Goal: Answer question/provide support: Share knowledge or assist other users

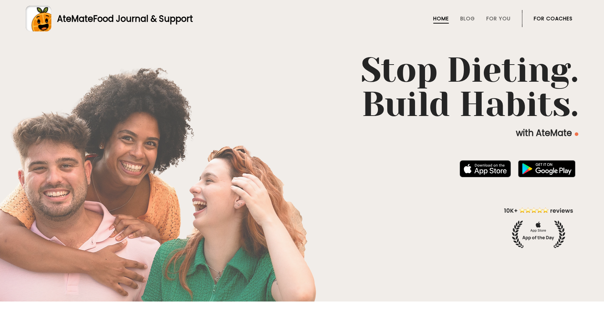
click at [561, 14] on li "For Coaches" at bounding box center [553, 18] width 39 height 17
click at [560, 19] on link "For Coaches" at bounding box center [553, 19] width 39 height 6
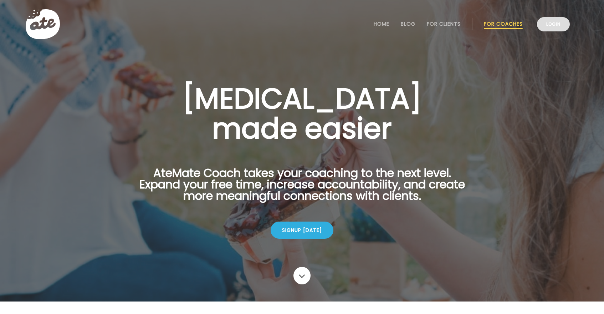
click at [553, 30] on link "Login" at bounding box center [553, 24] width 33 height 14
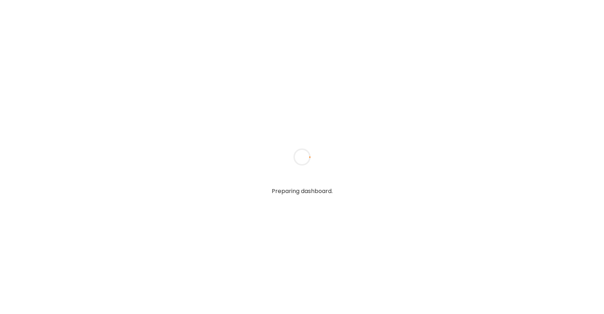
type textarea "**********"
type input "*****"
type input "**********"
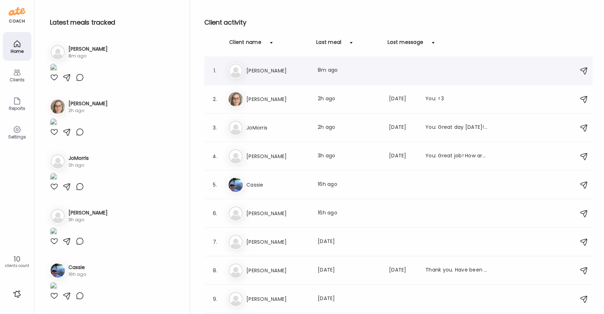
click at [334, 70] on div "Last meal: 8m ago" at bounding box center [349, 70] width 63 height 9
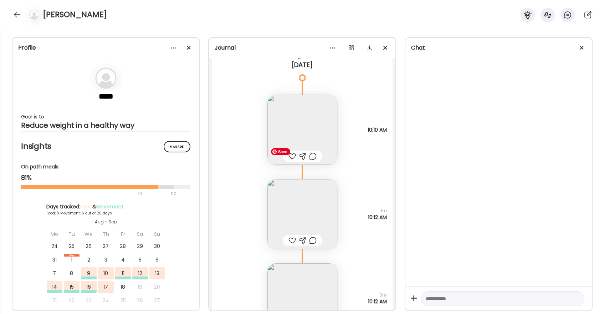
scroll to position [5780, 0]
click at [292, 160] on div at bounding box center [303, 155] width 40 height 11
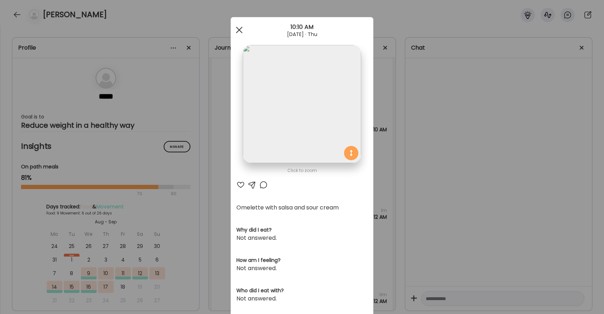
click at [242, 25] on div at bounding box center [239, 30] width 14 height 14
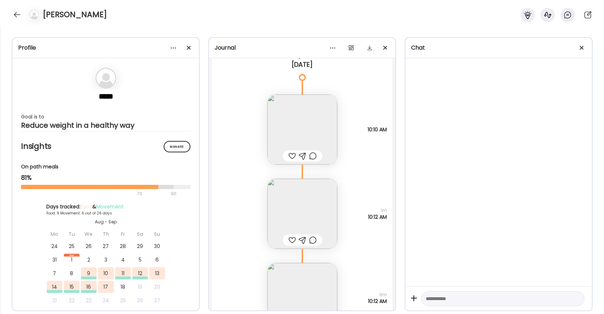
click at [292, 155] on div at bounding box center [291, 155] width 7 height 9
click at [291, 241] on div at bounding box center [291, 240] width 7 height 9
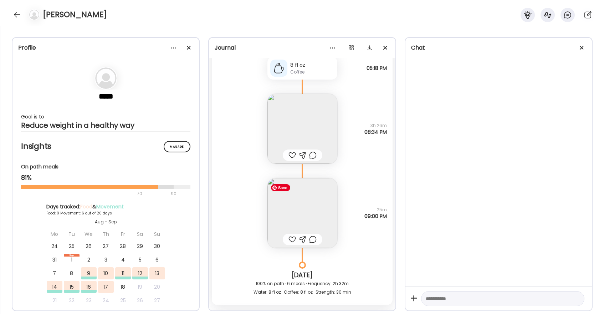
scroll to position [5496, 0]
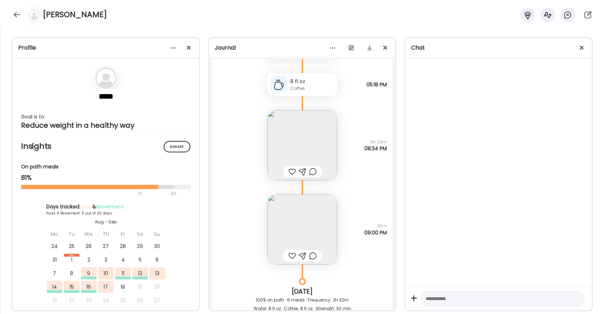
click at [292, 256] on div at bounding box center [291, 255] width 7 height 9
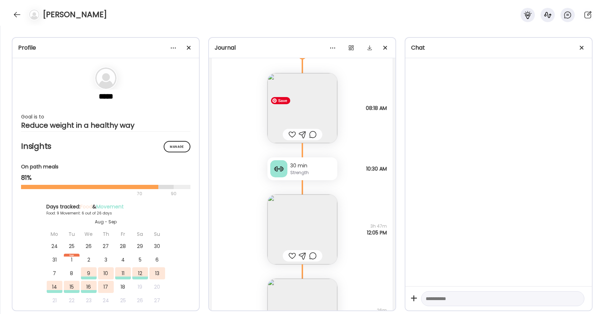
scroll to position [5065, 0]
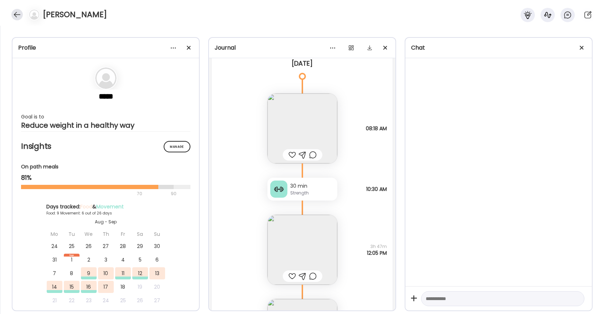
click at [17, 14] on div at bounding box center [16, 14] width 11 height 11
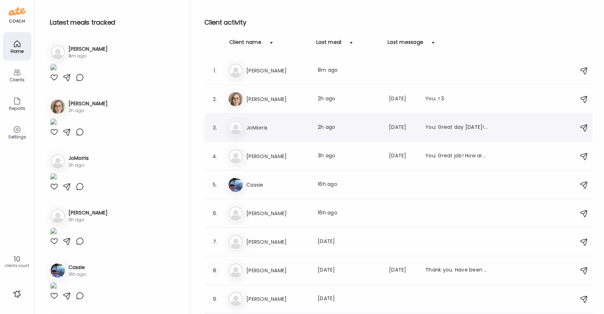
click at [275, 129] on h3 "JoMorris" at bounding box center [277, 127] width 63 height 9
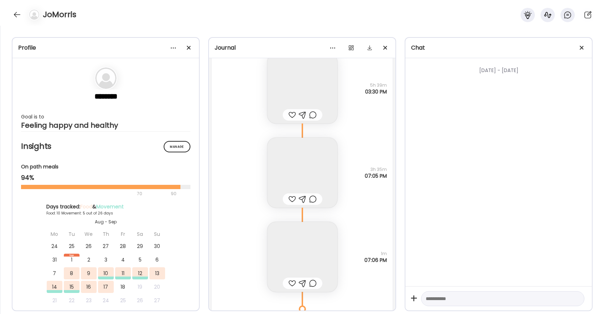
scroll to position [3979, 0]
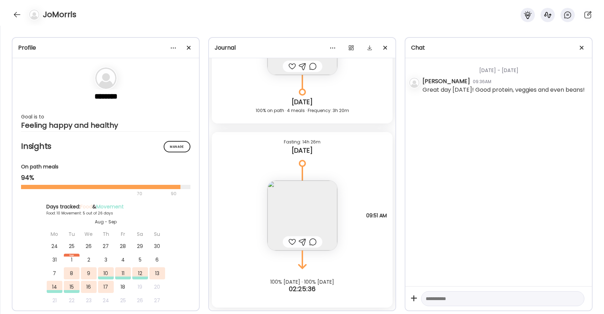
click at [291, 242] on div at bounding box center [291, 241] width 7 height 9
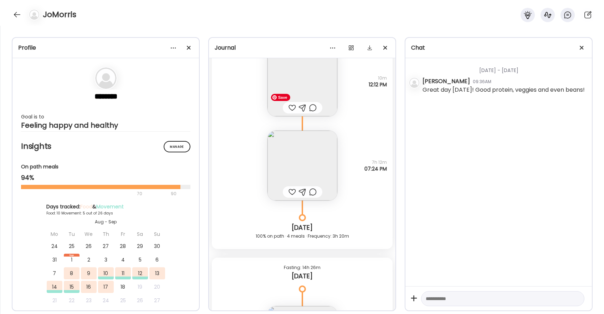
scroll to position [3852, 0]
click at [291, 193] on div at bounding box center [291, 194] width 7 height 9
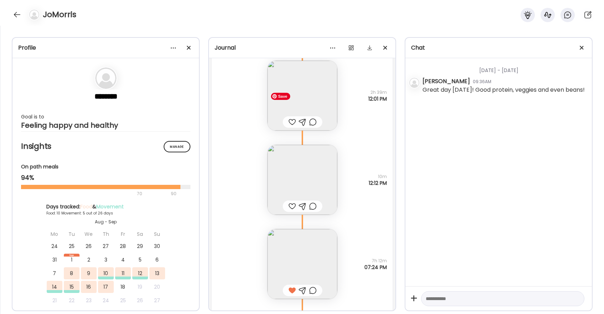
scroll to position [3754, 0]
click at [291, 123] on div at bounding box center [291, 123] width 7 height 9
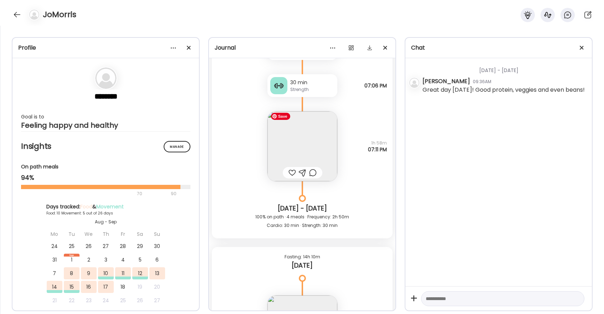
scroll to position [3436, 0]
click at [292, 174] on div at bounding box center [291, 173] width 7 height 9
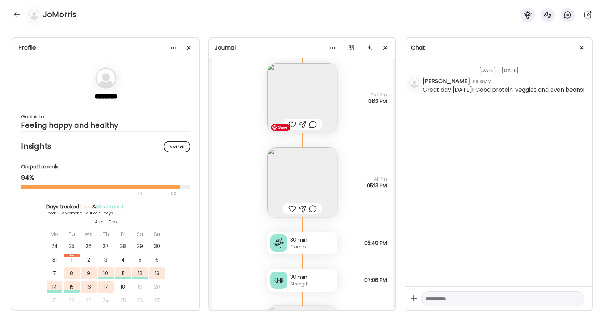
scroll to position [3211, 0]
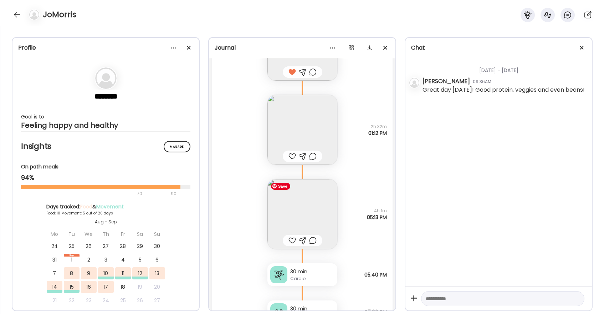
click at [316, 208] on img at bounding box center [302, 214] width 70 height 70
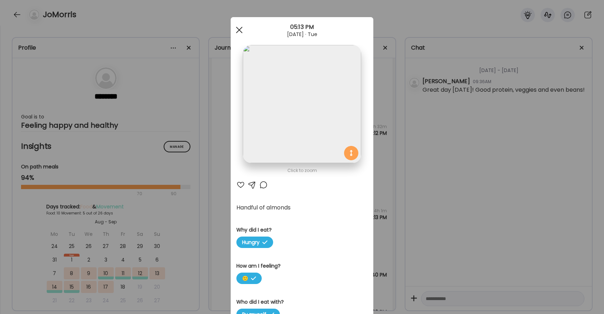
click at [239, 31] on span at bounding box center [239, 30] width 6 height 6
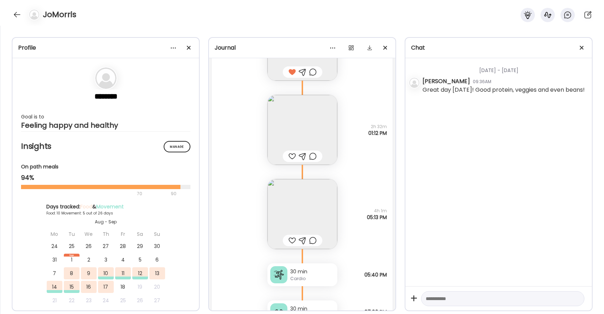
click at [290, 158] on div at bounding box center [291, 156] width 7 height 9
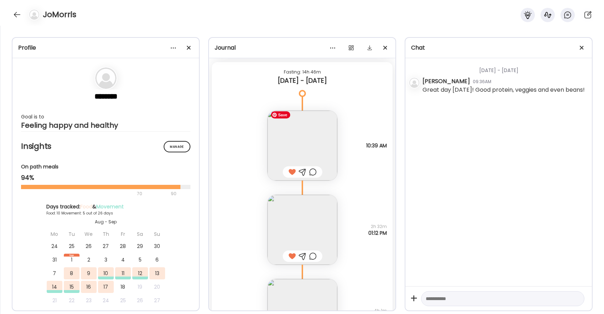
scroll to position [3106, 0]
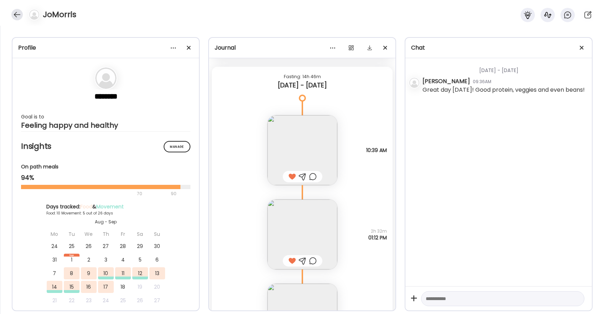
click at [16, 15] on div at bounding box center [16, 14] width 11 height 11
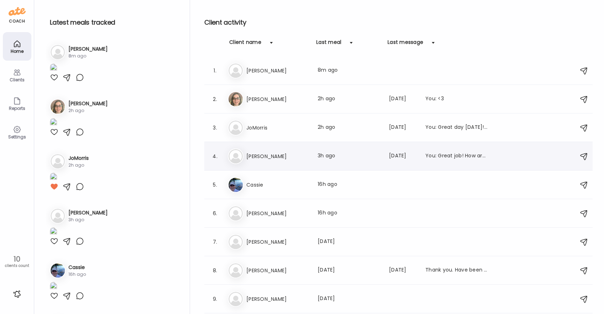
click at [278, 163] on div "Ju Judy Last meal: 3h ago Last message: 8d ago You: Great job! How are you find…" at bounding box center [399, 156] width 343 height 16
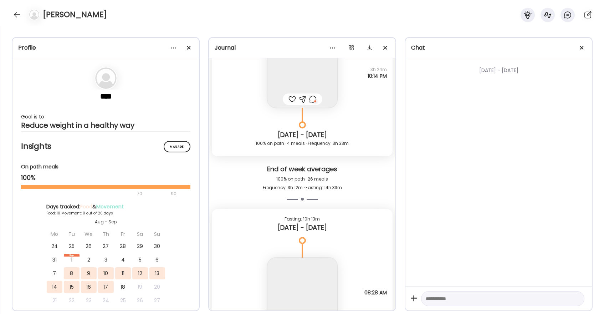
scroll to position [3837, 0]
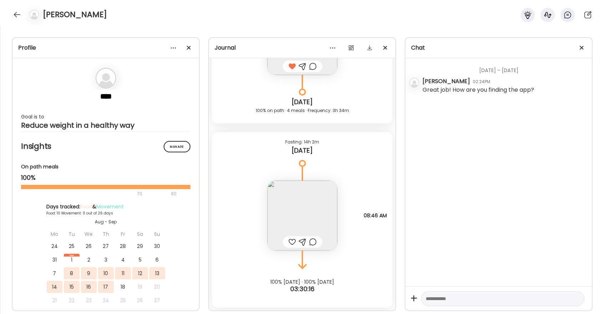
click at [291, 242] on div at bounding box center [291, 241] width 7 height 9
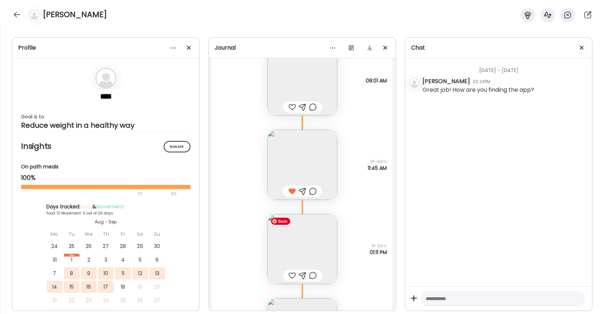
scroll to position [3544, 0]
click at [18, 17] on div at bounding box center [16, 14] width 11 height 11
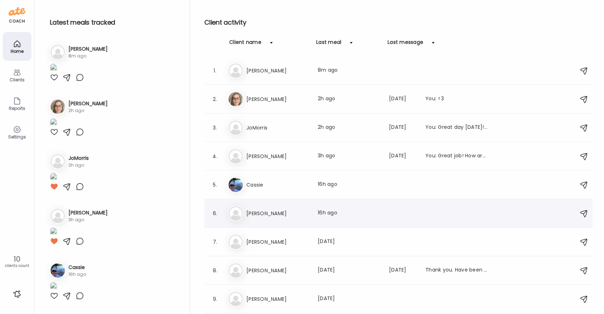
click at [274, 211] on h3 "Paula" at bounding box center [277, 213] width 63 height 9
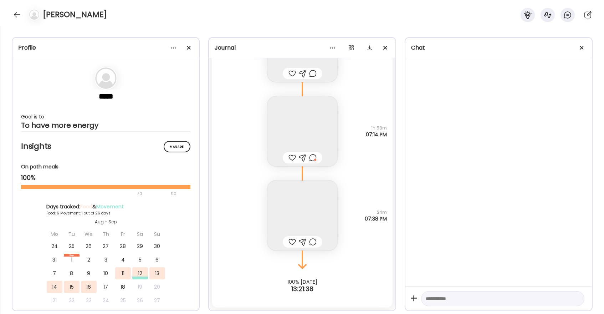
scroll to position [2998, 0]
click at [313, 157] on div at bounding box center [312, 157] width 7 height 9
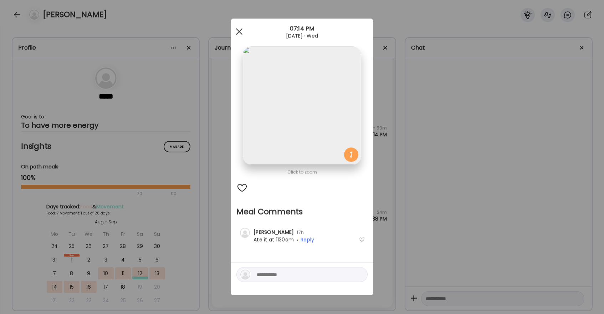
click at [240, 31] on div at bounding box center [239, 32] width 14 height 14
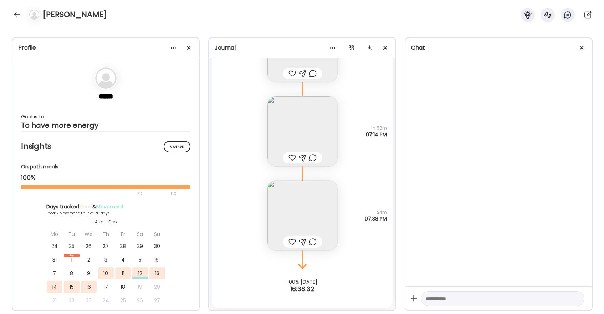
click at [294, 158] on div at bounding box center [291, 157] width 7 height 9
click at [293, 240] on div at bounding box center [291, 241] width 7 height 9
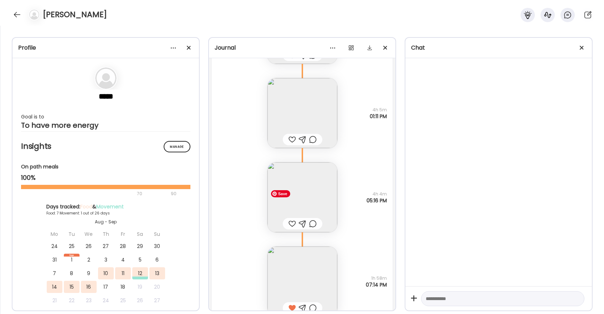
scroll to position [2845, 0]
click at [290, 226] on div at bounding box center [291, 227] width 7 height 9
click at [291, 224] on div at bounding box center [291, 224] width 7 height 9
click at [291, 141] on div at bounding box center [291, 140] width 7 height 9
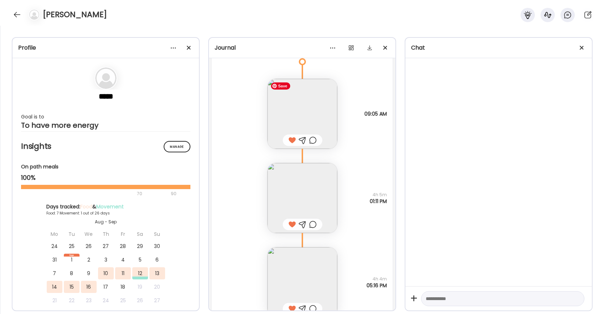
click at [302, 104] on img at bounding box center [302, 114] width 70 height 70
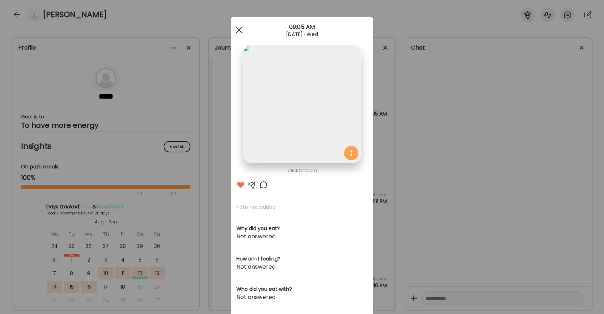
click at [241, 31] on span at bounding box center [239, 30] width 6 height 6
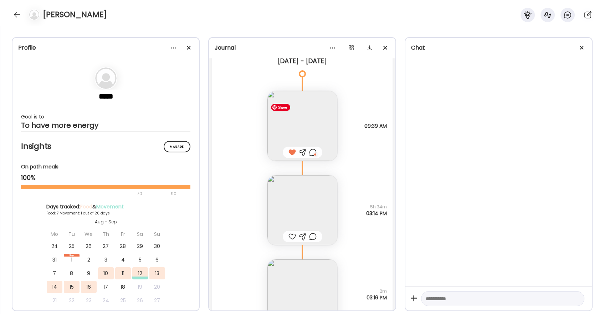
scroll to position [2238, 0]
click at [315, 153] on div at bounding box center [312, 154] width 7 height 9
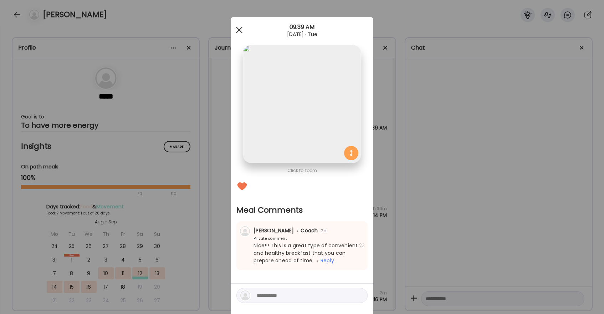
click at [238, 29] on div at bounding box center [239, 30] width 14 height 14
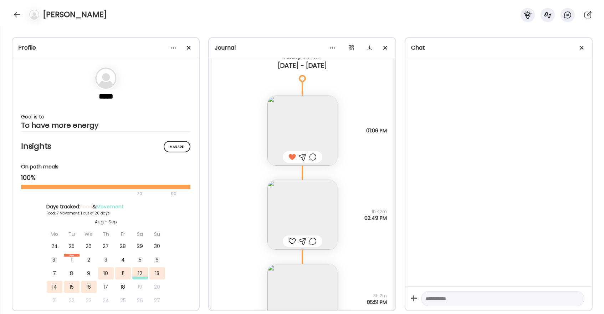
scroll to position [1693, 0]
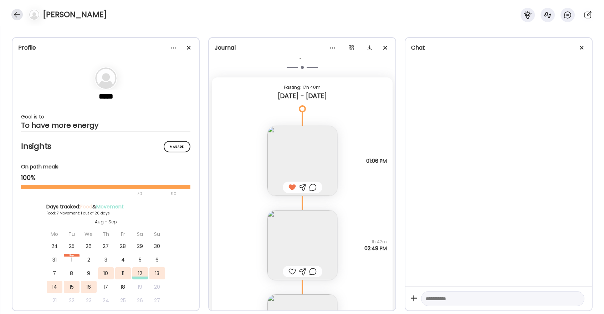
click at [17, 14] on div at bounding box center [16, 14] width 11 height 11
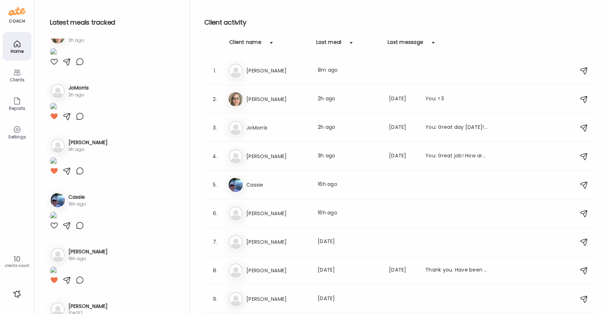
scroll to position [71, 0]
click at [274, 268] on h3 "Nadine" at bounding box center [277, 270] width 63 height 9
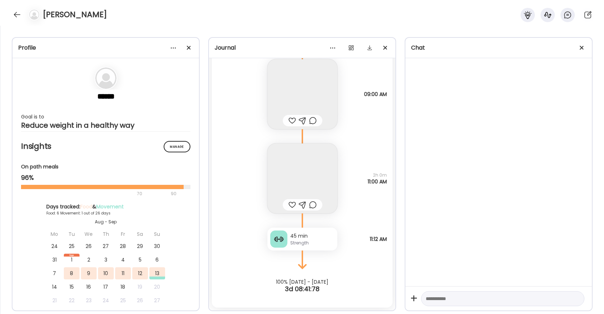
scroll to position [11931, 0]
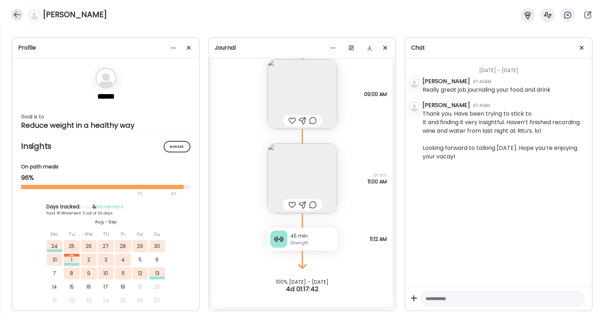
click at [19, 15] on div at bounding box center [16, 14] width 11 height 11
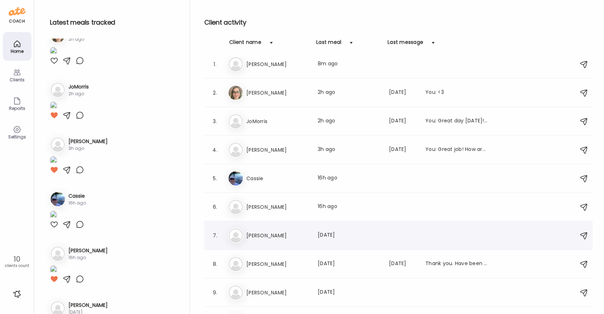
scroll to position [7, 0]
click at [302, 234] on h3 "Patricia" at bounding box center [277, 235] width 63 height 9
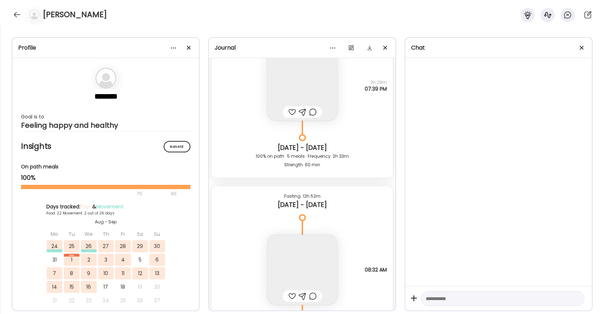
scroll to position [17937, 0]
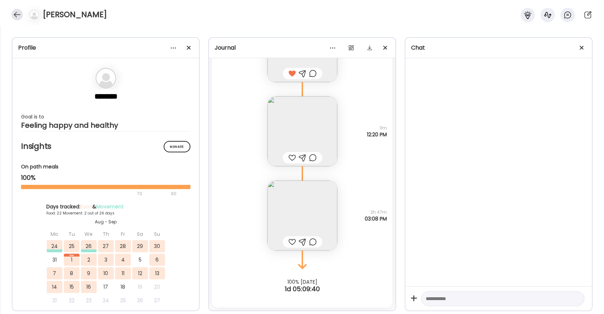
click at [20, 15] on div at bounding box center [16, 14] width 11 height 11
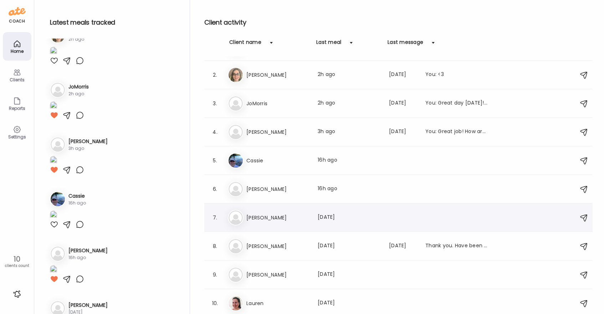
scroll to position [0, 0]
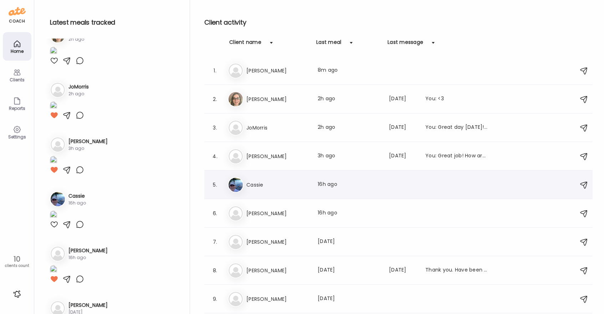
click at [282, 188] on h3 "Cassie" at bounding box center [277, 184] width 63 height 9
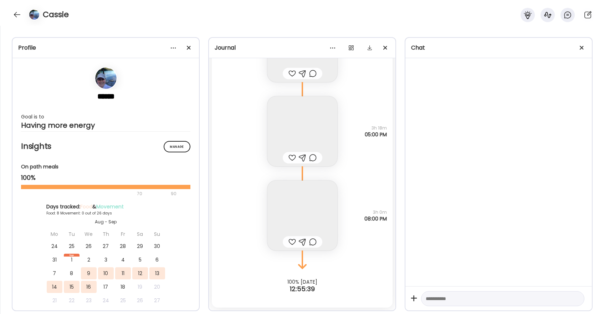
scroll to position [2729, 0]
click at [291, 244] on div at bounding box center [291, 241] width 7 height 9
click at [290, 157] on div at bounding box center [291, 157] width 7 height 9
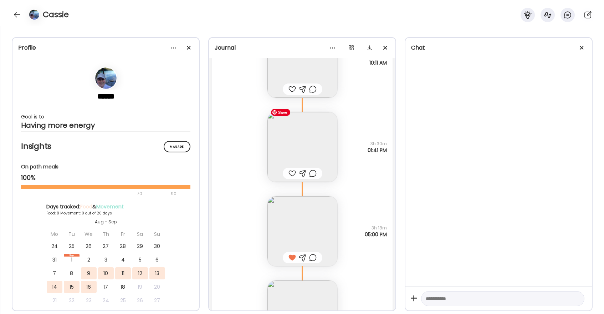
scroll to position [2627, 0]
click at [292, 177] on div at bounding box center [291, 175] width 7 height 9
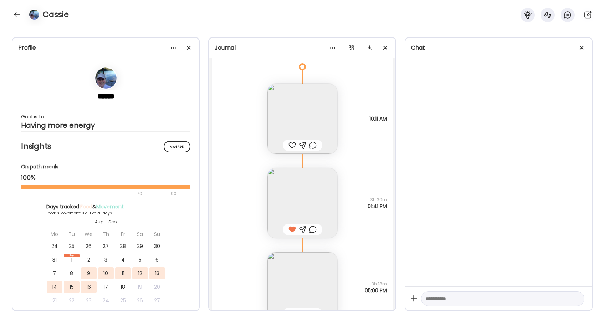
scroll to position [2573, 0]
click at [292, 146] on div at bounding box center [291, 145] width 7 height 9
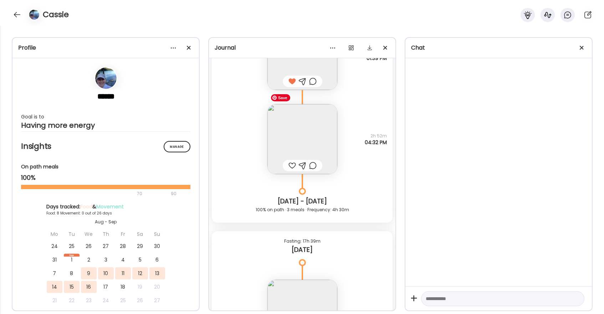
scroll to position [2375, 0]
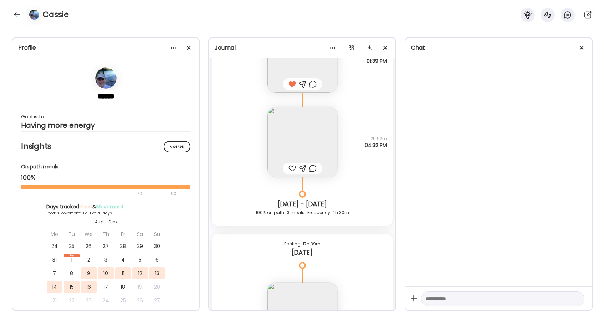
click at [292, 168] on div at bounding box center [291, 168] width 7 height 9
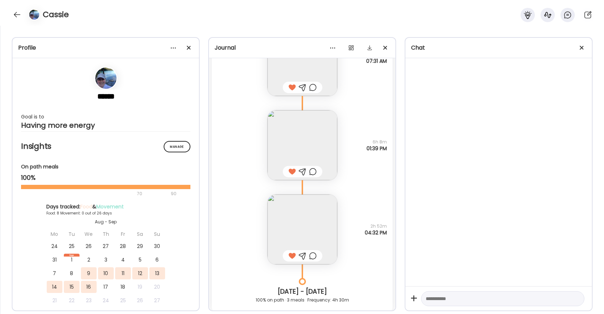
scroll to position [2286, 0]
